Goal: Task Accomplishment & Management: Manage account settings

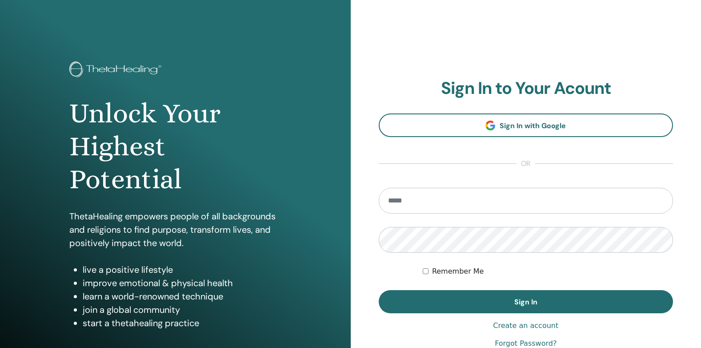
type input "*"
drag, startPoint x: 426, startPoint y: 281, endPoint x: 580, endPoint y: 255, distance: 156.0
click at [422, 212] on input "email" at bounding box center [526, 201] width 295 height 26
type input "**********"
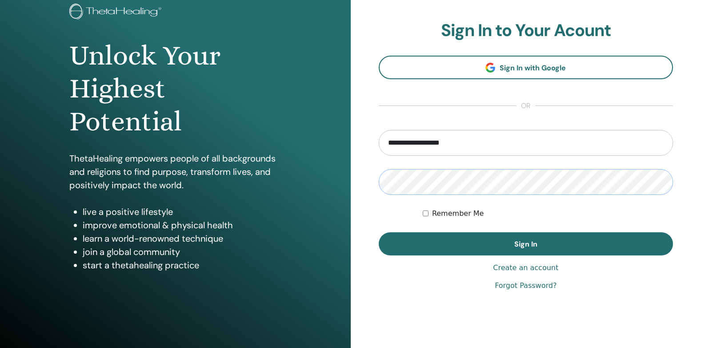
scroll to position [79, 0]
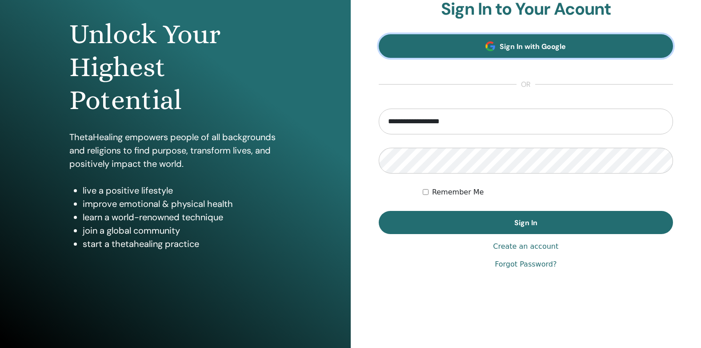
click at [516, 44] on span "Sign In with Google" at bounding box center [533, 46] width 66 height 9
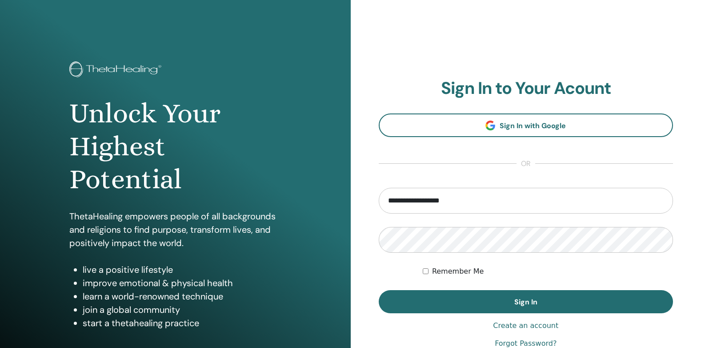
scroll to position [79, 0]
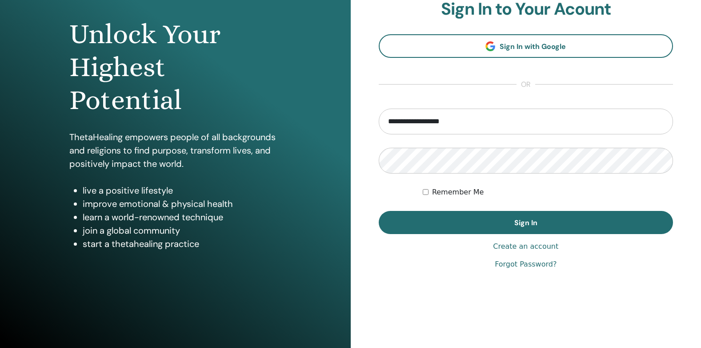
click at [533, 265] on link "Forgot Password?" at bounding box center [526, 264] width 62 height 11
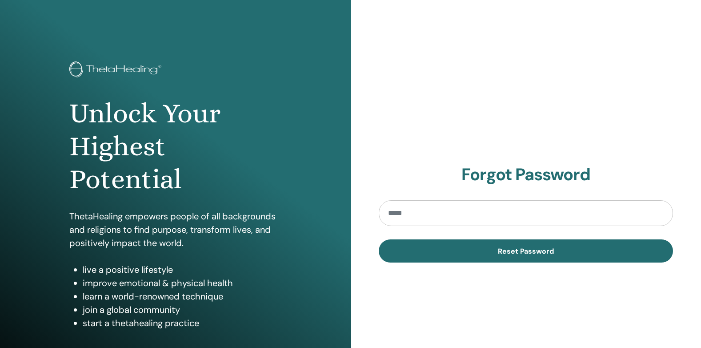
click at [469, 220] on input "email" at bounding box center [526, 213] width 295 height 26
type input "**********"
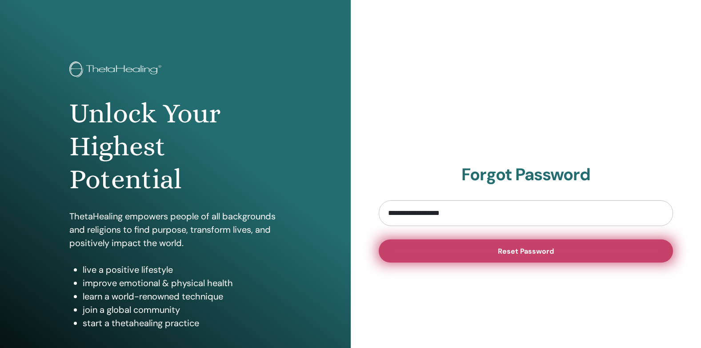
click at [468, 261] on button "Reset Password" at bounding box center [526, 250] width 295 height 23
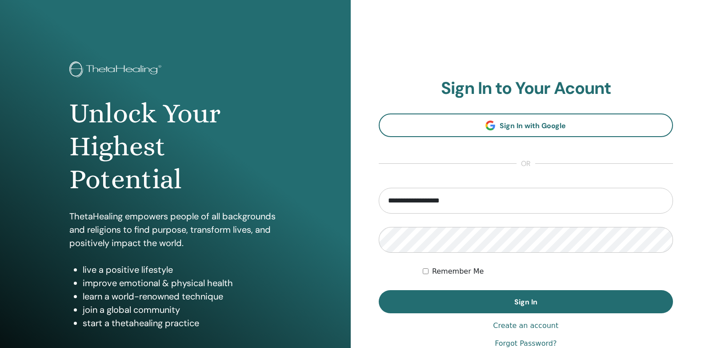
scroll to position [79, 0]
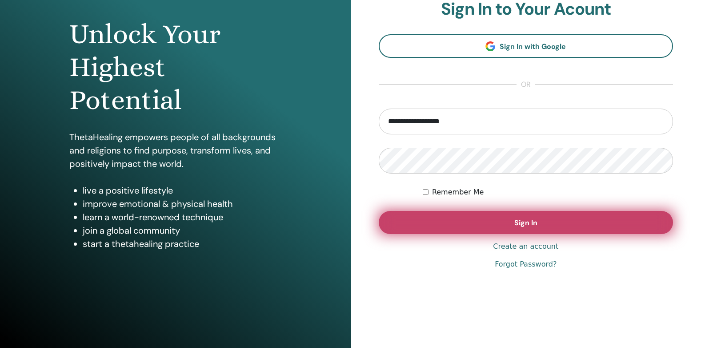
click at [597, 228] on button "Sign In" at bounding box center [526, 222] width 295 height 23
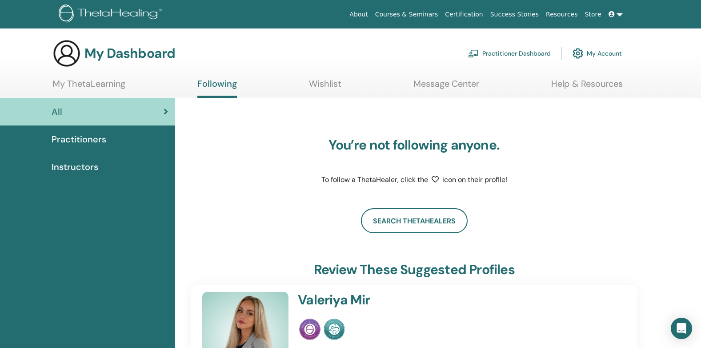
click at [114, 85] on link "My ThetaLearning" at bounding box center [88, 86] width 73 height 17
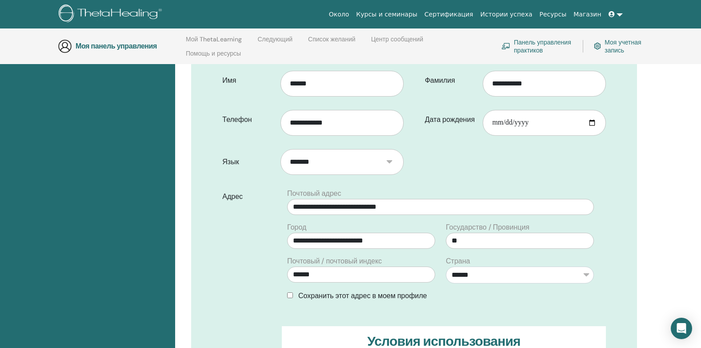
scroll to position [400, 0]
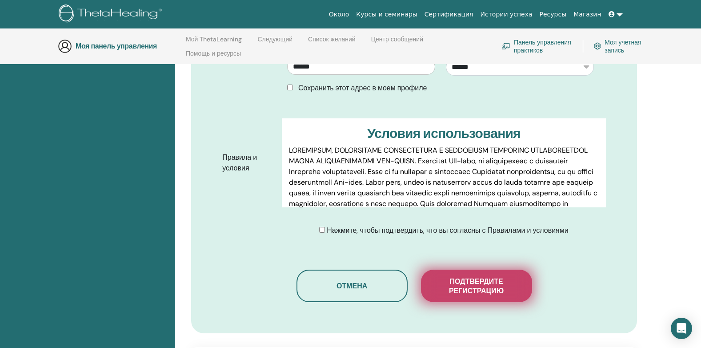
click at [489, 300] on button "Подтвердите регистрацию" at bounding box center [476, 285] width 111 height 32
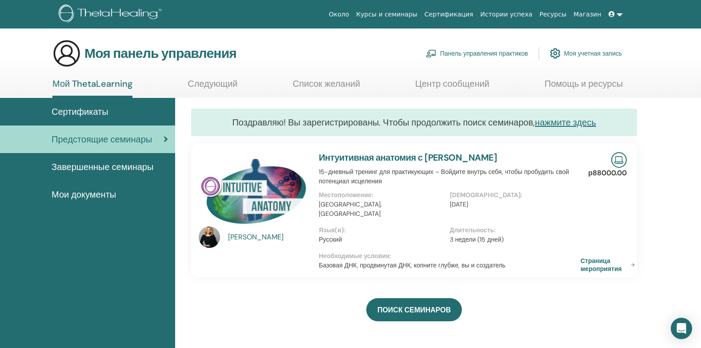
click at [87, 108] on span "Сертификаты" at bounding box center [80, 111] width 57 height 13
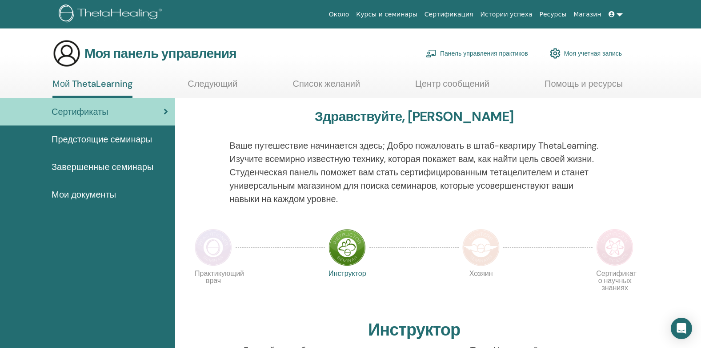
click at [215, 272] on p "Практикующий врач" at bounding box center [213, 288] width 37 height 37
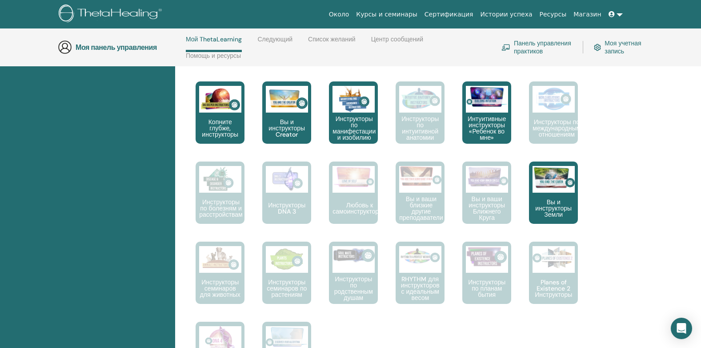
scroll to position [245, 0]
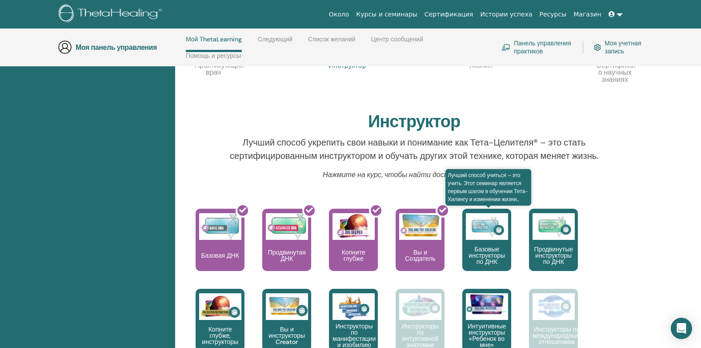
click at [478, 265] on p "Базовые инструкторы по ДНК" at bounding box center [486, 255] width 49 height 19
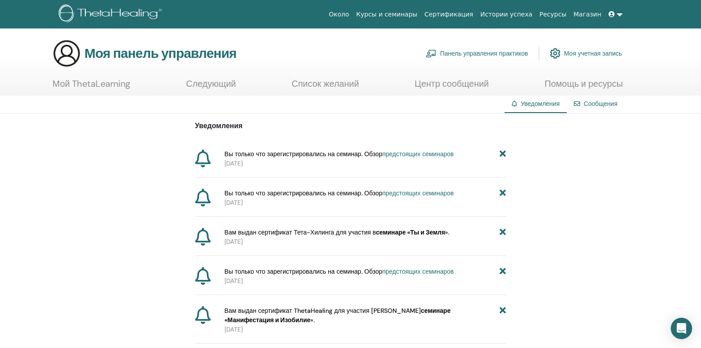
click at [346, 81] on link "Список желаний" at bounding box center [326, 86] width 68 height 17
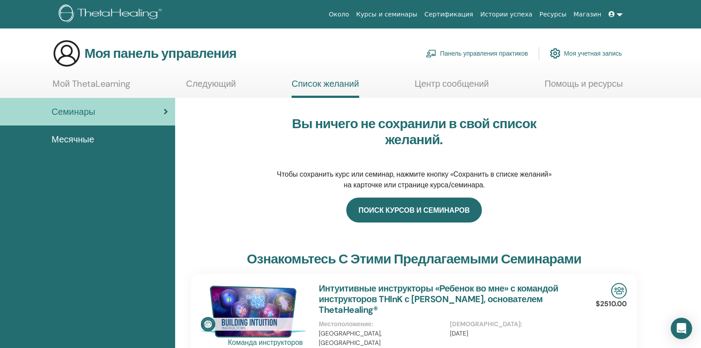
click at [448, 207] on link "Поиск курсов и семинаров" at bounding box center [413, 209] width 135 height 25
